Goal: Task Accomplishment & Management: Use online tool/utility

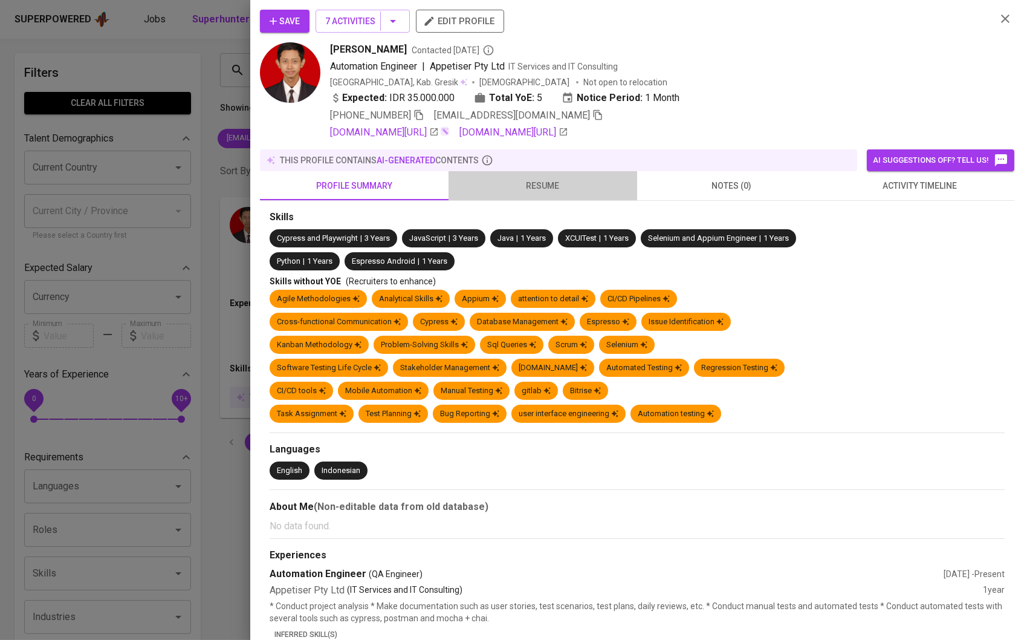
click at [519, 193] on span "resume" at bounding box center [543, 185] width 174 height 15
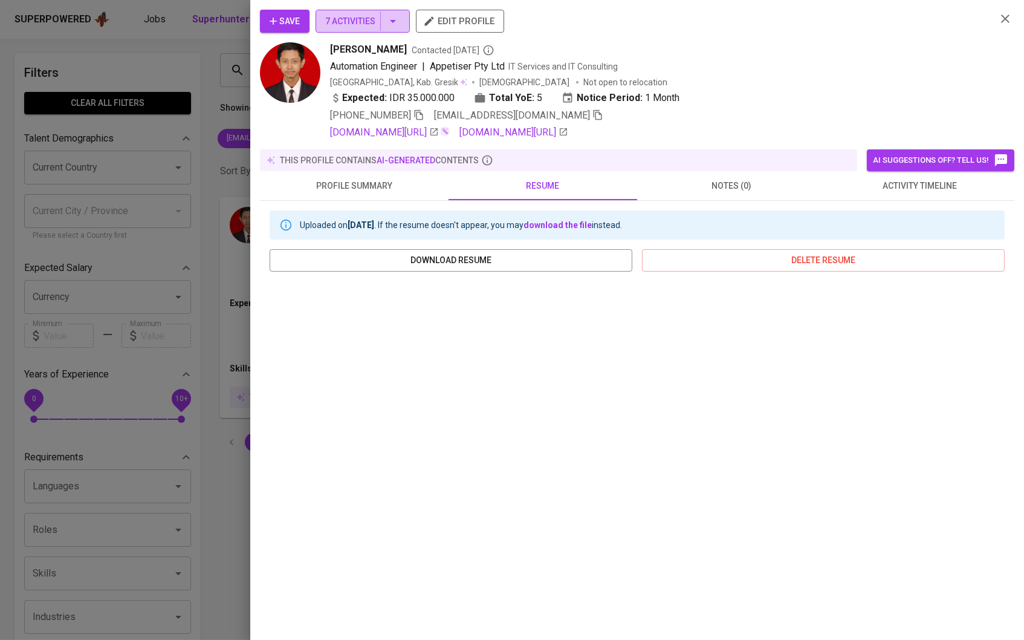
click at [393, 10] on button "7 Activities" at bounding box center [363, 21] width 94 height 23
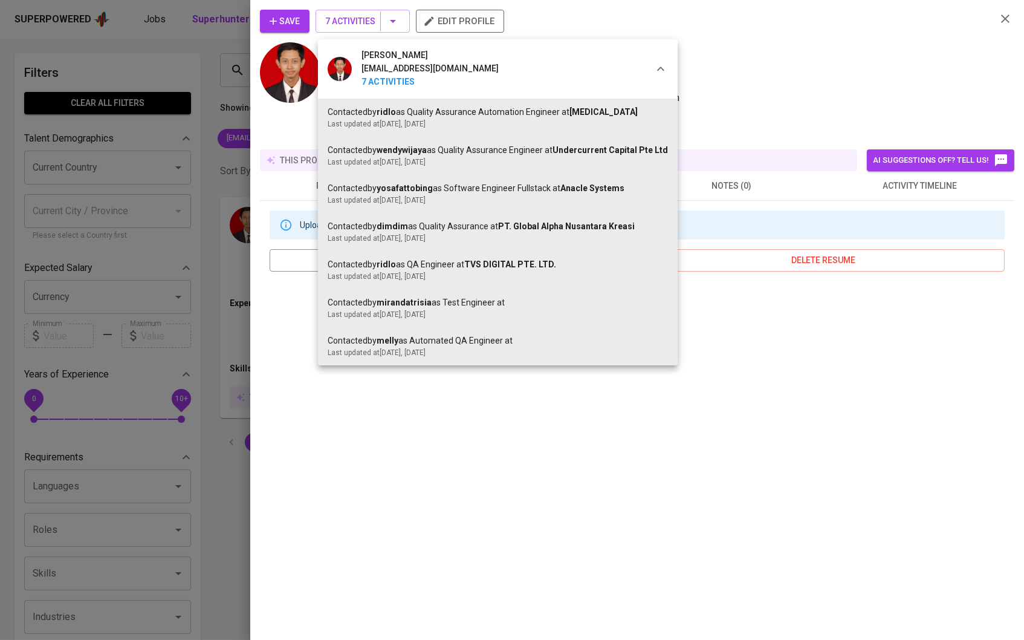
click at [279, 33] on div at bounding box center [512, 320] width 1024 height 640
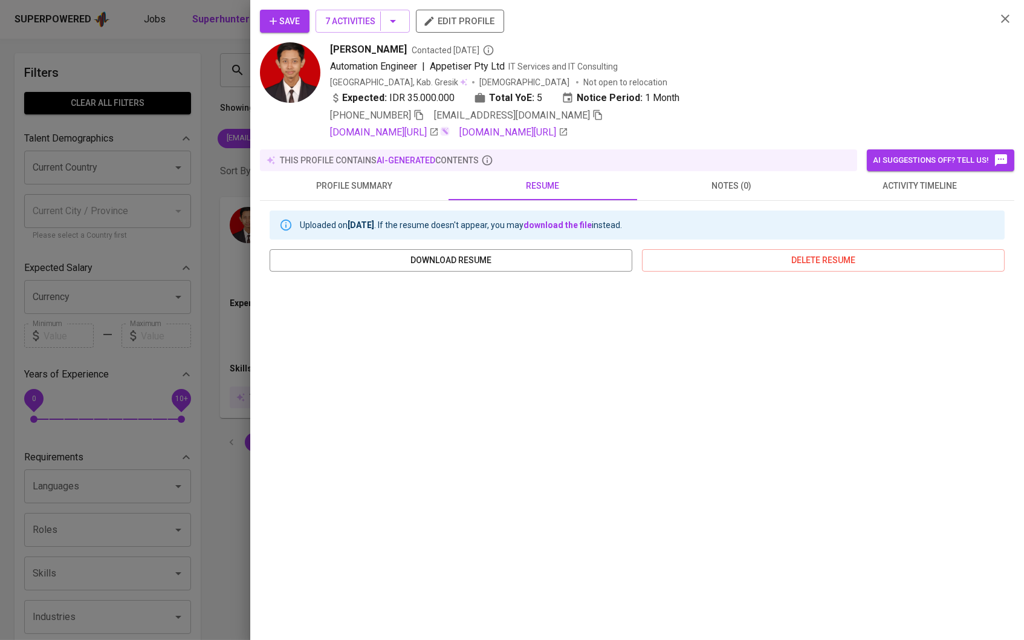
click at [901, 183] on span "activity timeline" at bounding box center [920, 185] width 174 height 15
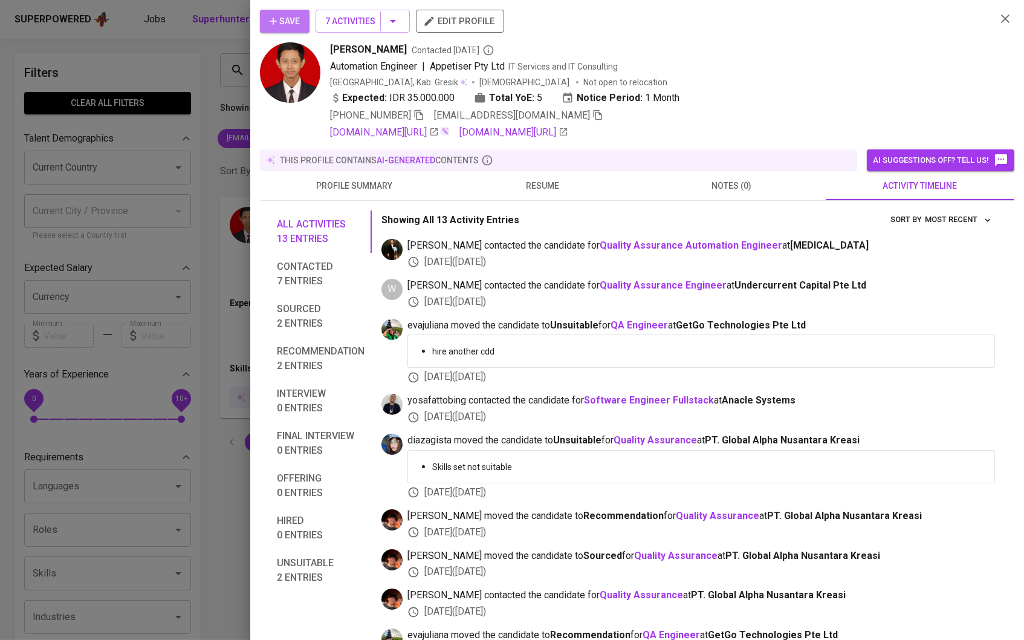
click at [303, 33] on button "Save" at bounding box center [285, 21] width 50 height 23
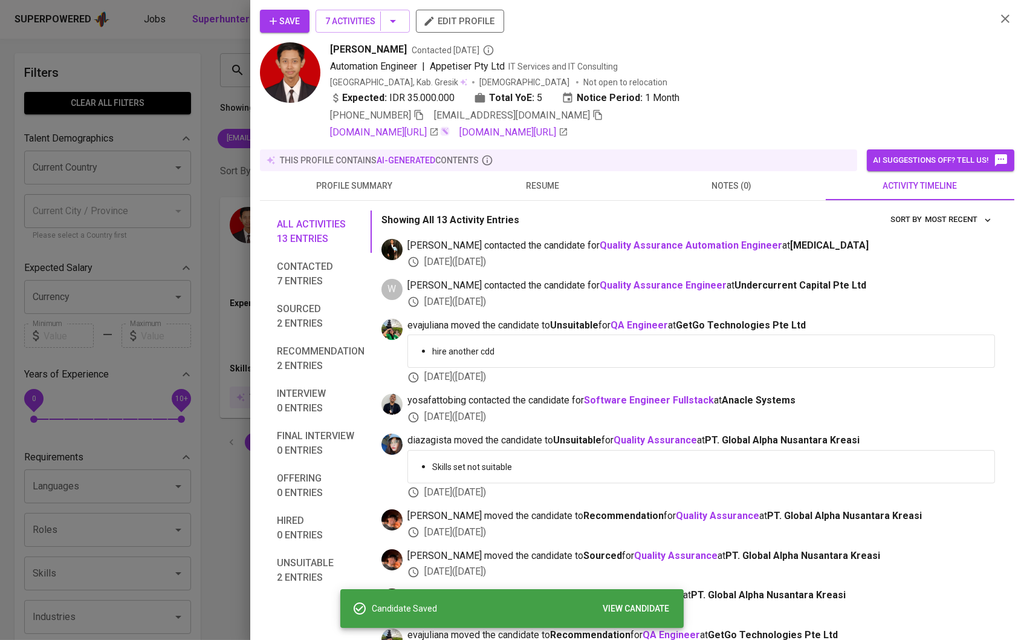
click at [198, 100] on div at bounding box center [512, 320] width 1024 height 640
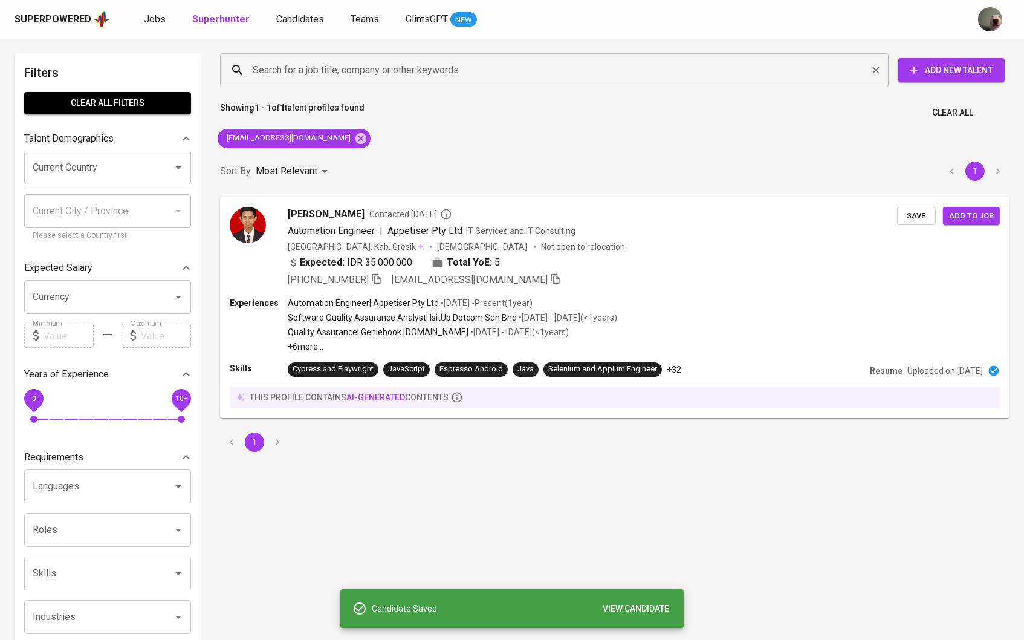
click at [339, 82] on div "Search for a job title, company or other keywords" at bounding box center [554, 70] width 669 height 34
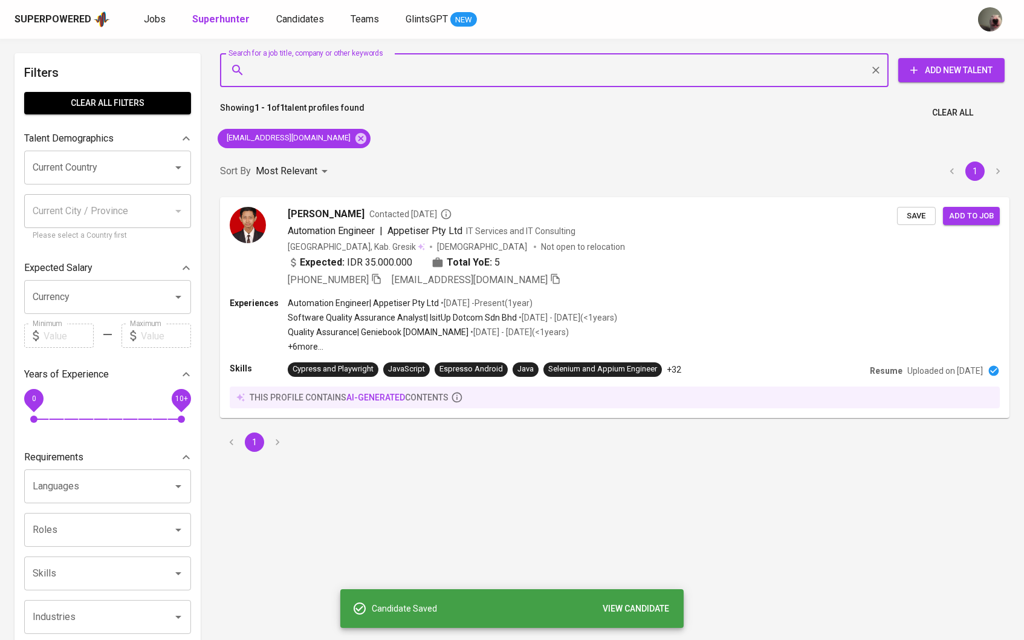
paste input "[EMAIL_ADDRESS][DOMAIN_NAME]"
type input "[EMAIL_ADDRESS][DOMAIN_NAME]"
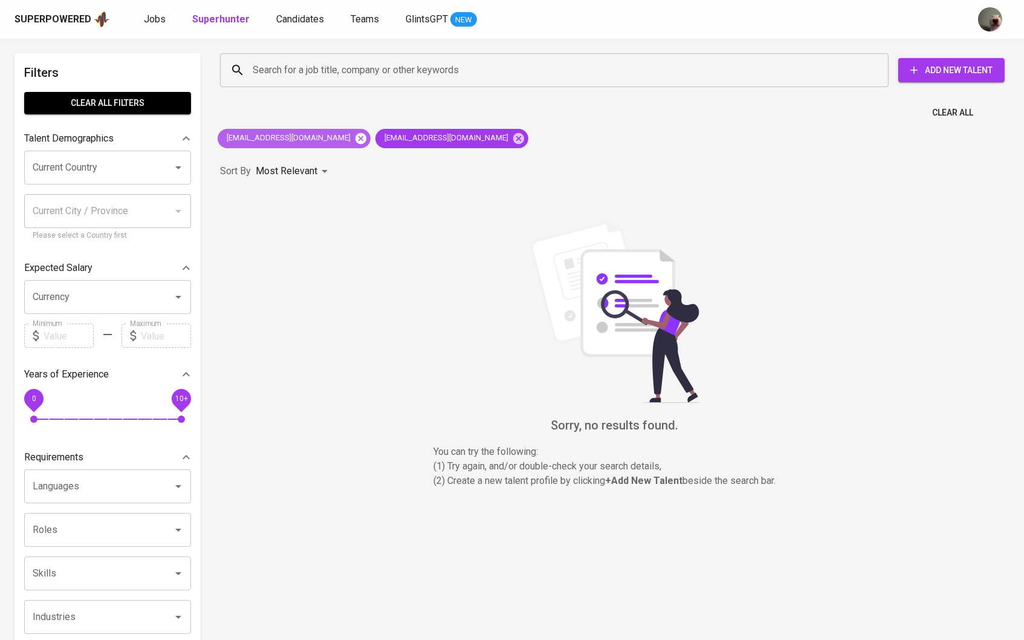
click at [356, 136] on icon at bounding box center [361, 137] width 11 height 11
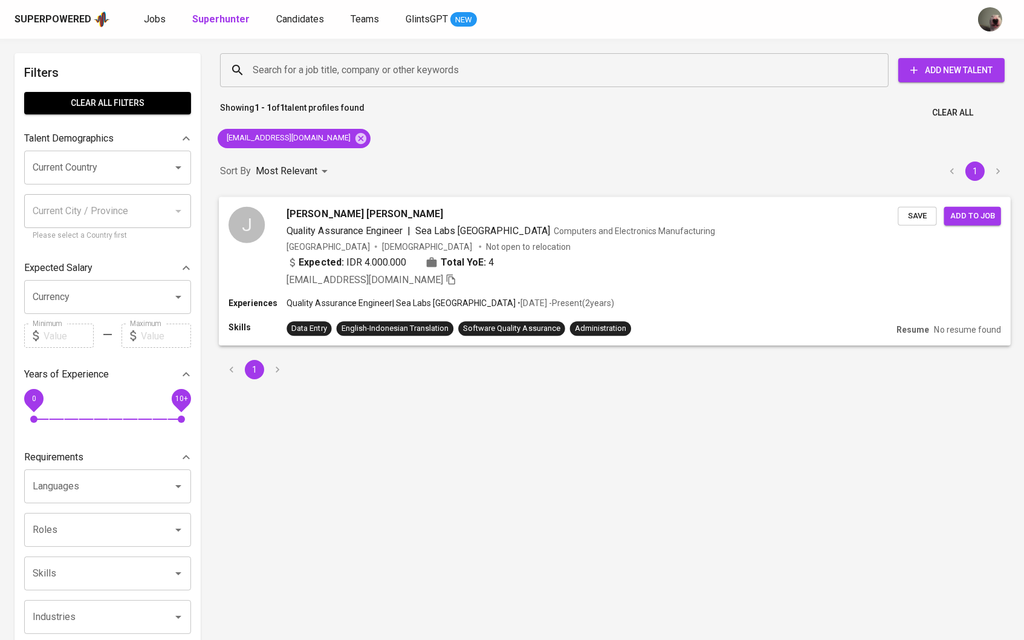
click at [362, 215] on span "[PERSON_NAME] [PERSON_NAME]" at bounding box center [365, 213] width 157 height 15
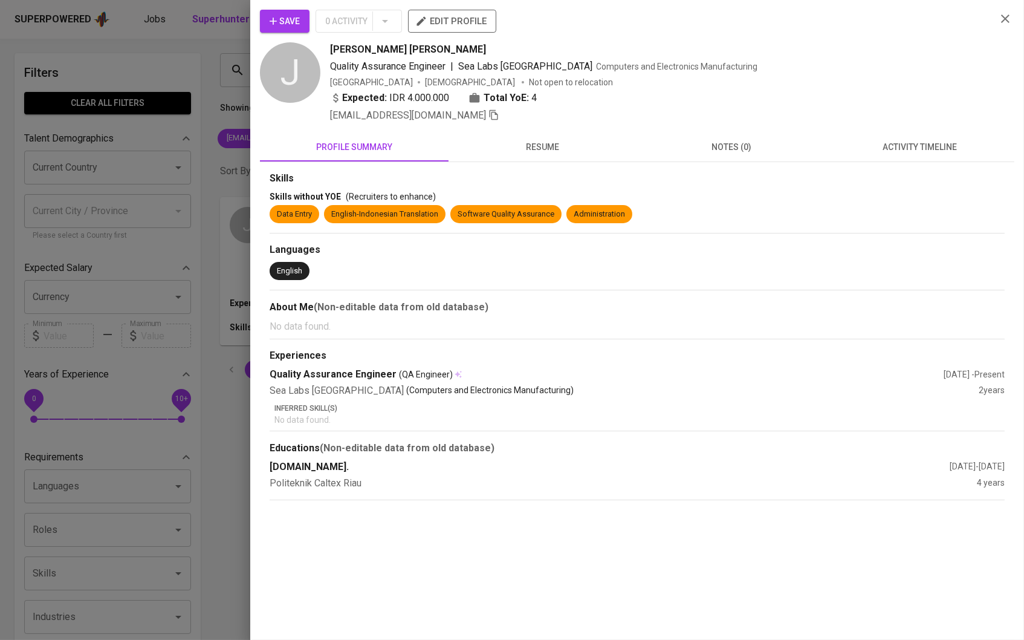
click at [288, 30] on button "Save" at bounding box center [285, 21] width 50 height 23
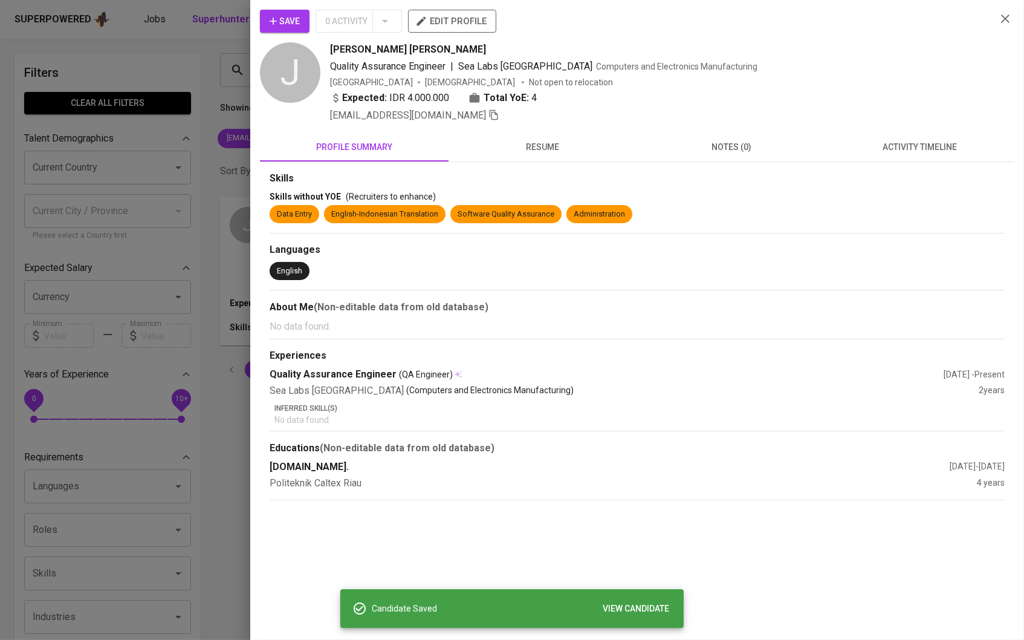
click at [526, 143] on span "resume" at bounding box center [543, 147] width 174 height 15
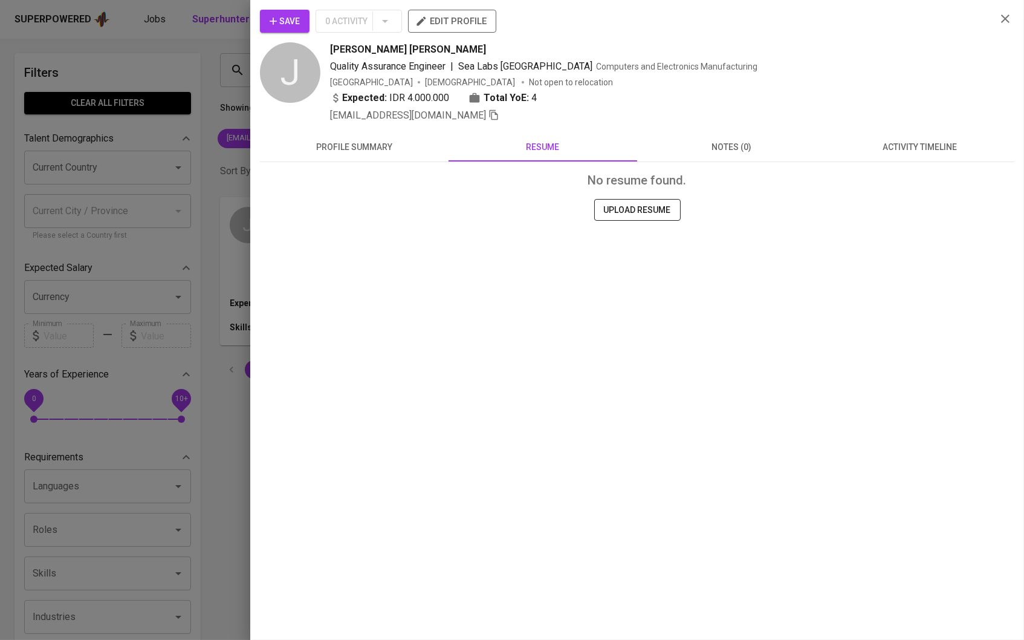
click at [182, 109] on div at bounding box center [512, 320] width 1024 height 640
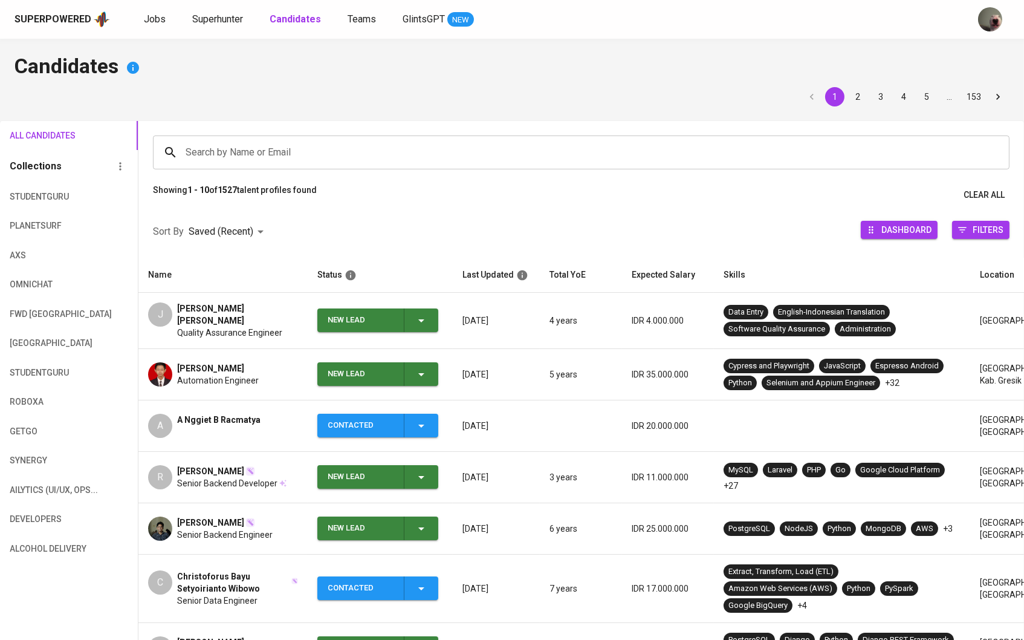
click at [255, 362] on div "[PERSON_NAME]" at bounding box center [218, 368] width 82 height 12
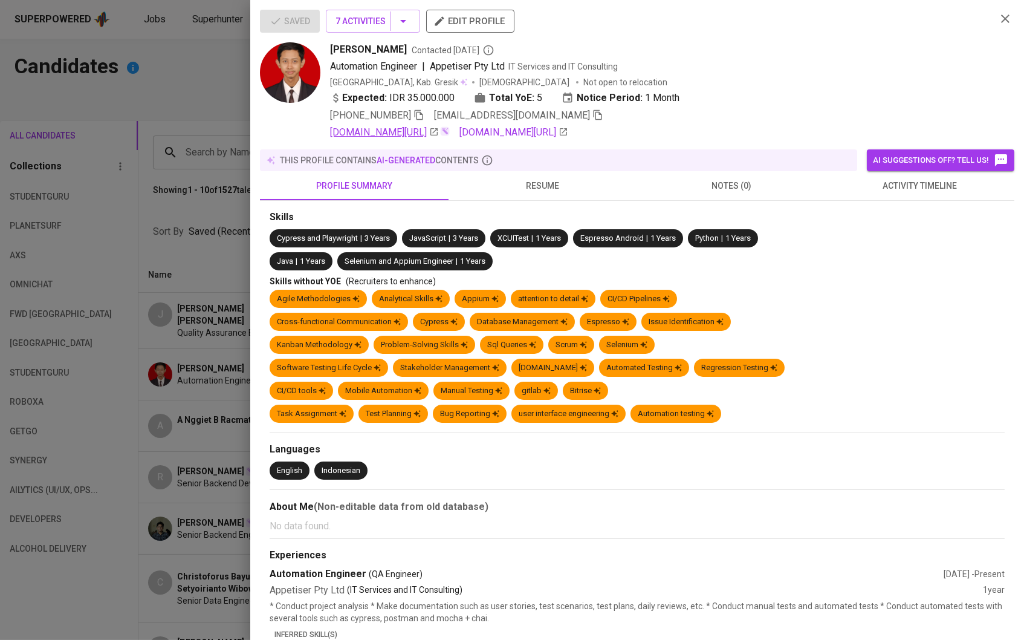
click at [438, 135] on icon at bounding box center [433, 131] width 7 height 7
